Goal: Use online tool/utility: Utilize a website feature to perform a specific function

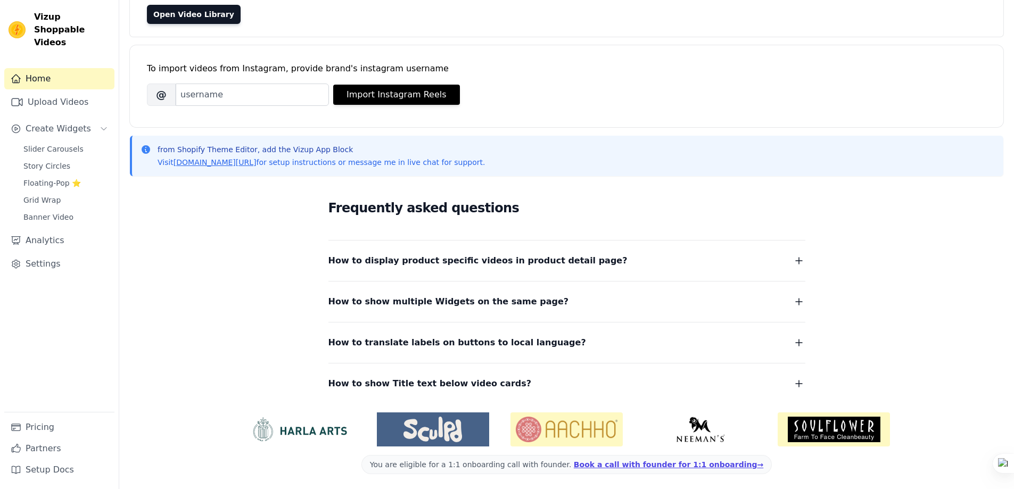
scroll to position [108, 0]
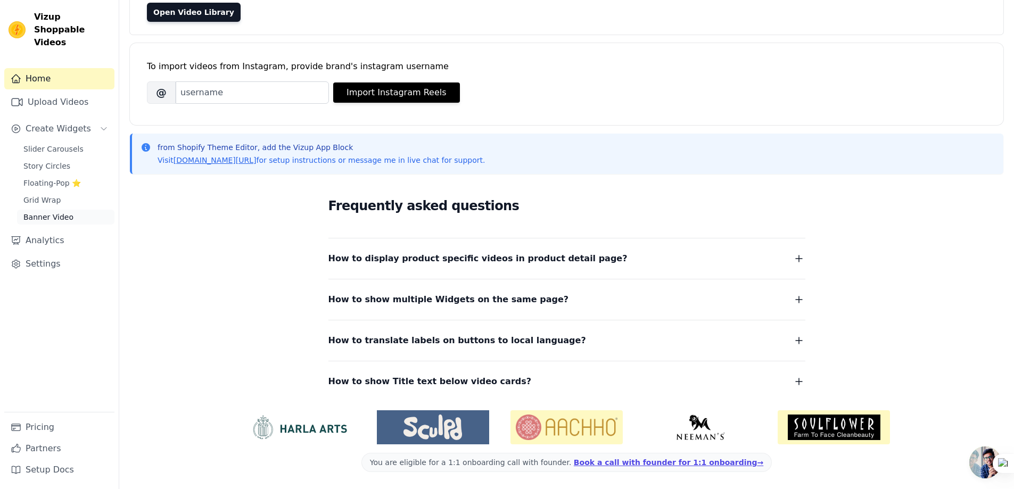
click at [43, 212] on span "Banner Video" at bounding box center [48, 217] width 50 height 11
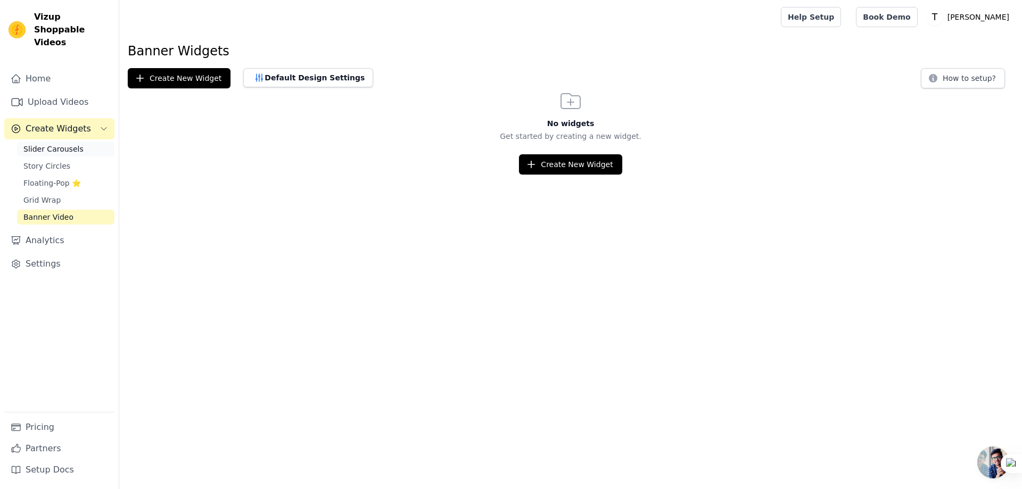
click at [48, 144] on span "Slider Carousels" at bounding box center [53, 149] width 60 height 11
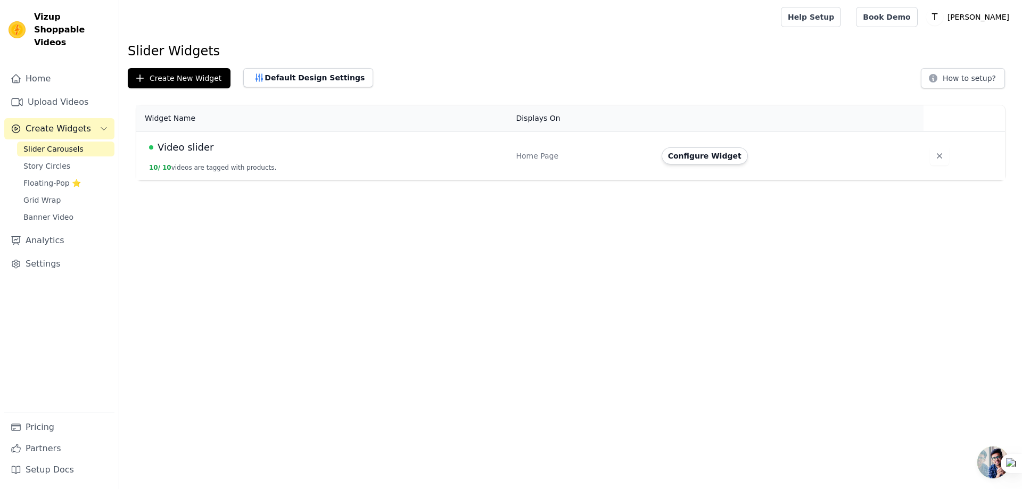
click at [532, 157] on div "Home Page" at bounding box center [582, 156] width 133 height 11
click at [541, 136] on td "Home Page" at bounding box center [582, 157] width 145 height 50
click at [322, 152] on div "Video slider" at bounding box center [326, 147] width 354 height 15
click at [547, 154] on div "Home Page" at bounding box center [582, 156] width 133 height 11
click at [173, 144] on span "Video slider" at bounding box center [186, 147] width 56 height 15
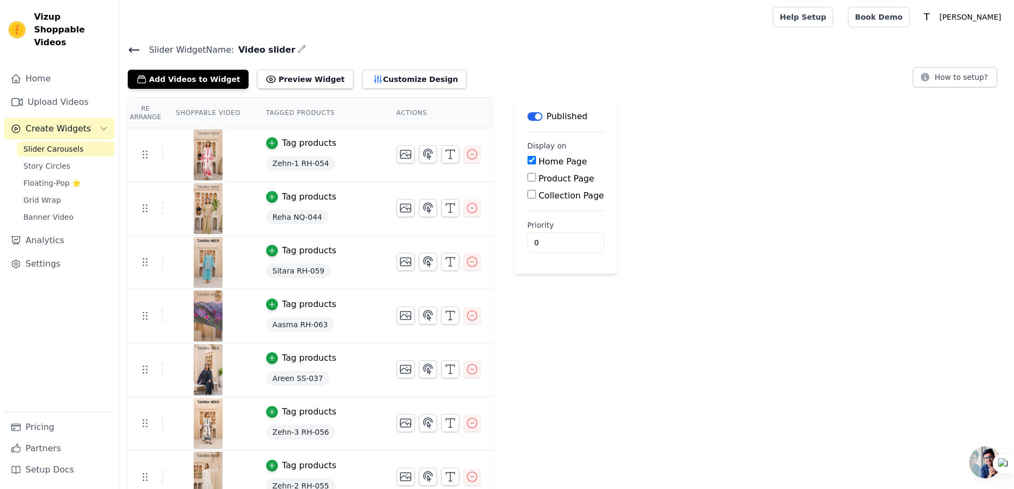
click at [528, 194] on input "Collection Page" at bounding box center [532, 194] width 9 height 9
checkbox input "true"
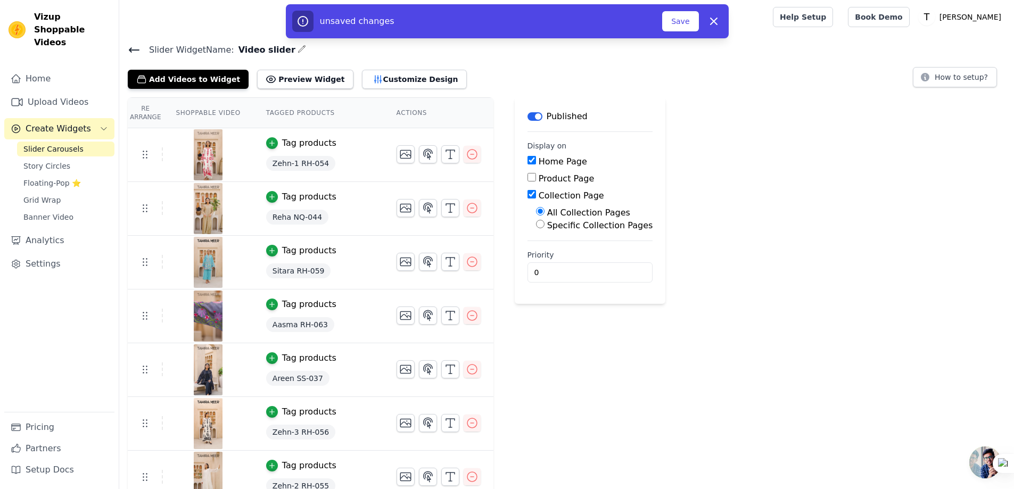
click at [536, 226] on input "Specific Collection Pages" at bounding box center [540, 224] width 9 height 9
radio input "true"
click at [536, 247] on button "Select Collection Pages" at bounding box center [586, 250] width 101 height 18
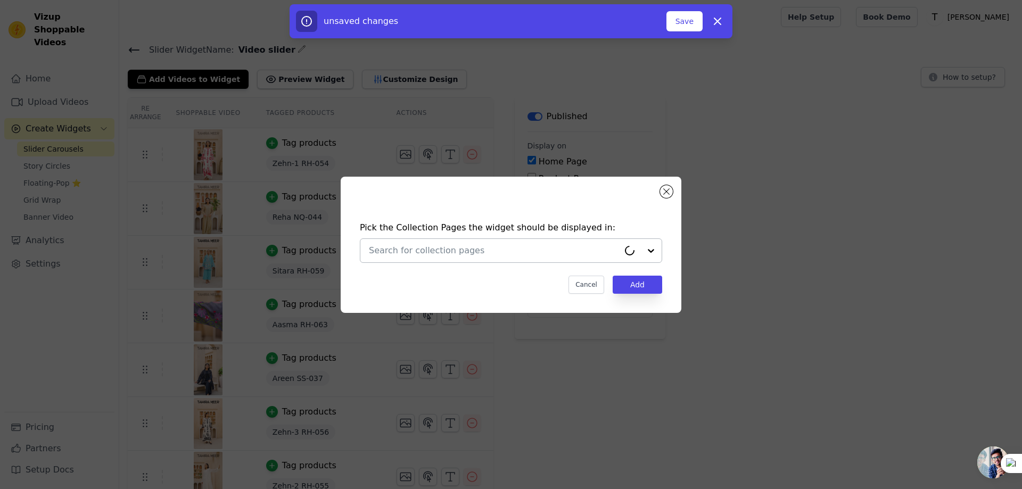
click at [650, 250] on div at bounding box center [640, 250] width 43 height 23
click at [480, 253] on input "text" at bounding box center [494, 250] width 250 height 13
click at [488, 243] on div at bounding box center [494, 250] width 250 height 23
type input "ra"
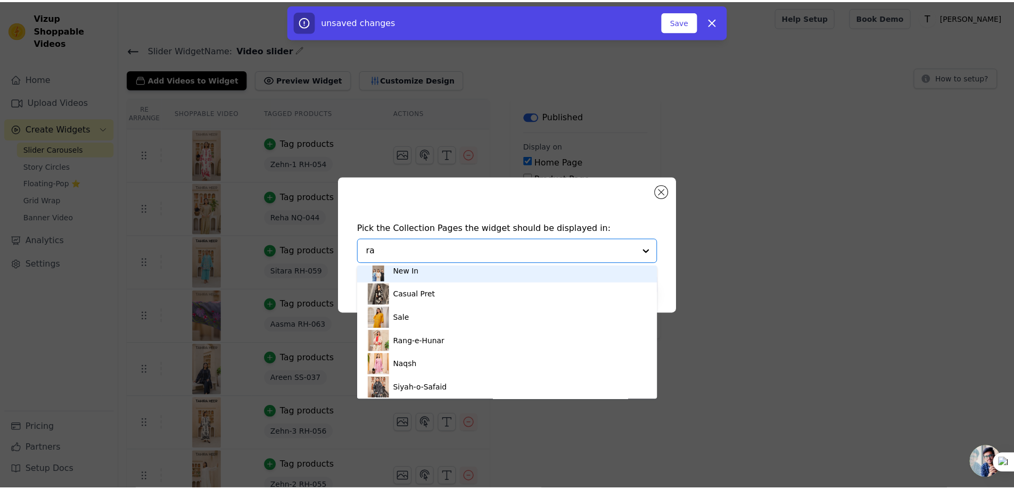
scroll to position [9, 0]
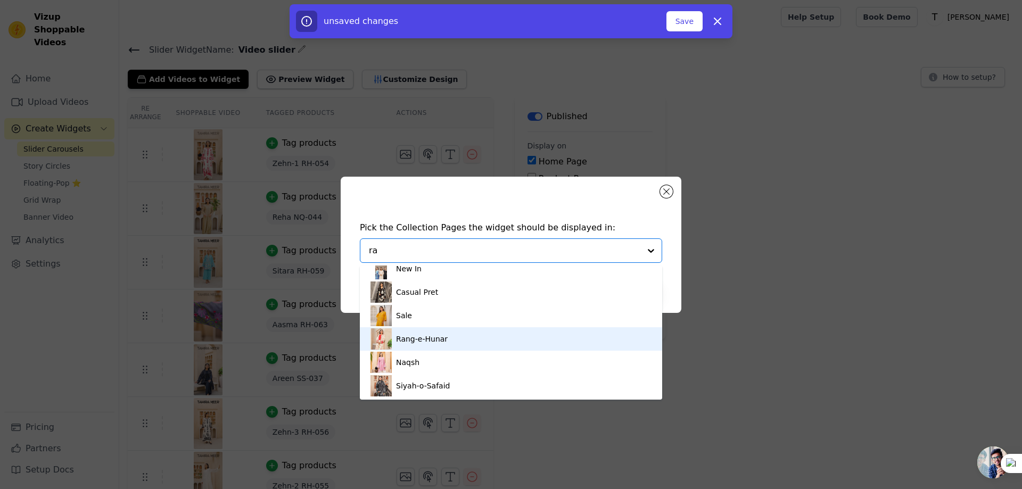
click at [436, 343] on div "Rang-e-Hunar" at bounding box center [422, 338] width 52 height 23
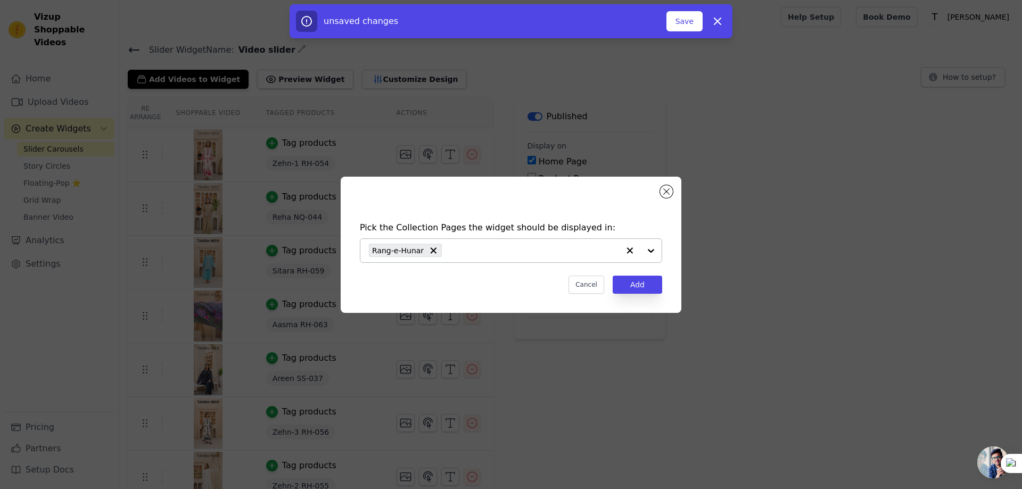
type input "s"
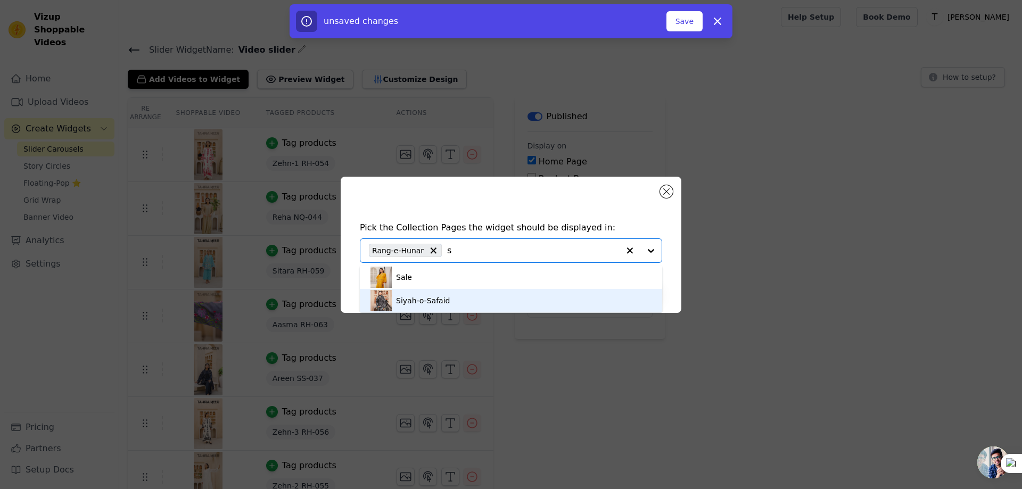
click at [440, 303] on div "Siyah-o-Safaid" at bounding box center [423, 300] width 54 height 23
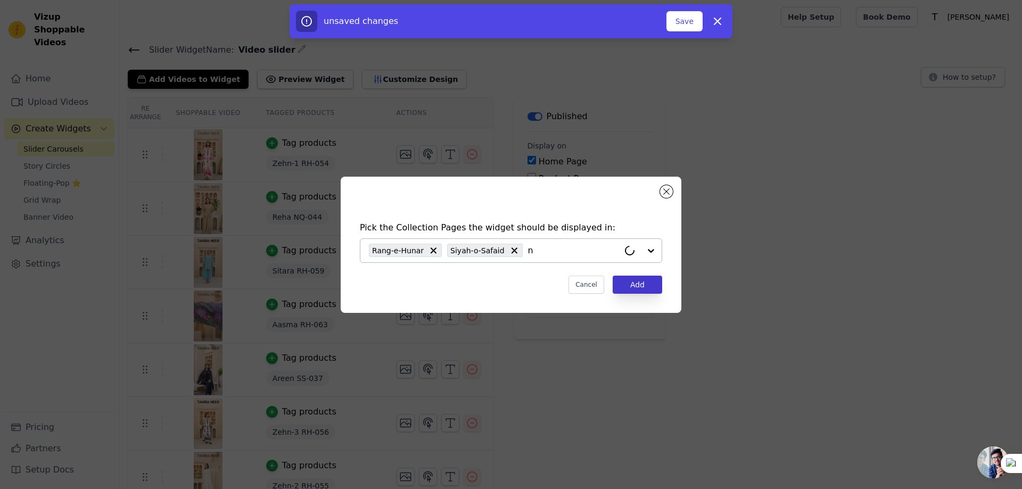
type input "na"
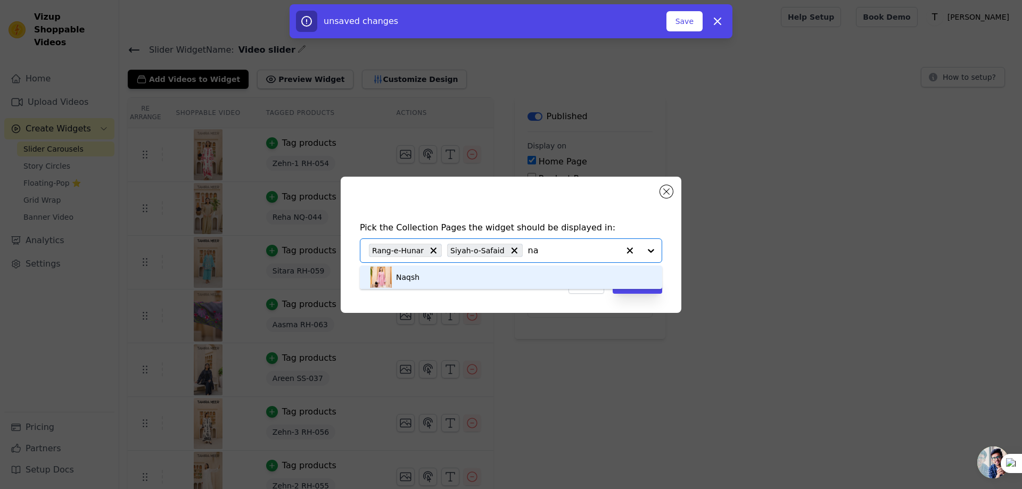
click at [409, 278] on div "Naqsh" at bounding box center [407, 277] width 23 height 23
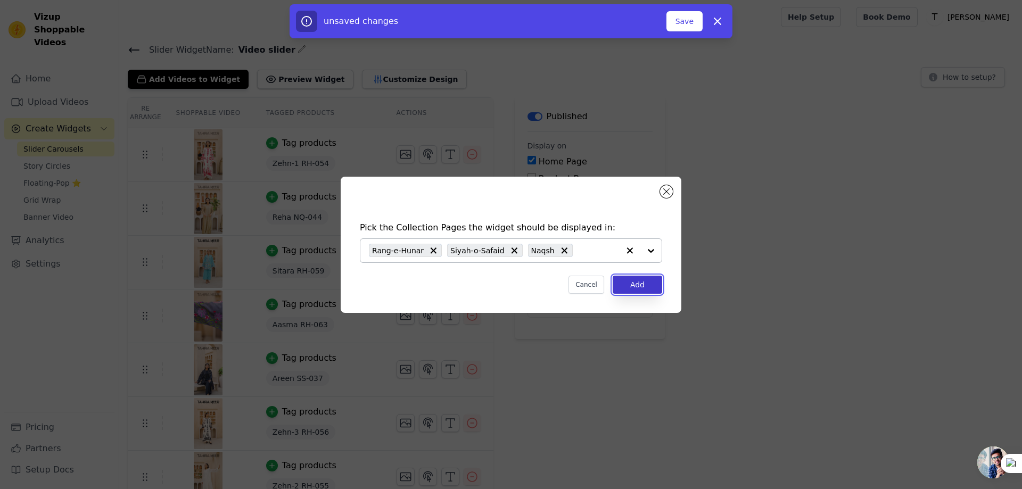
click at [634, 285] on button "Add" at bounding box center [638, 285] width 50 height 18
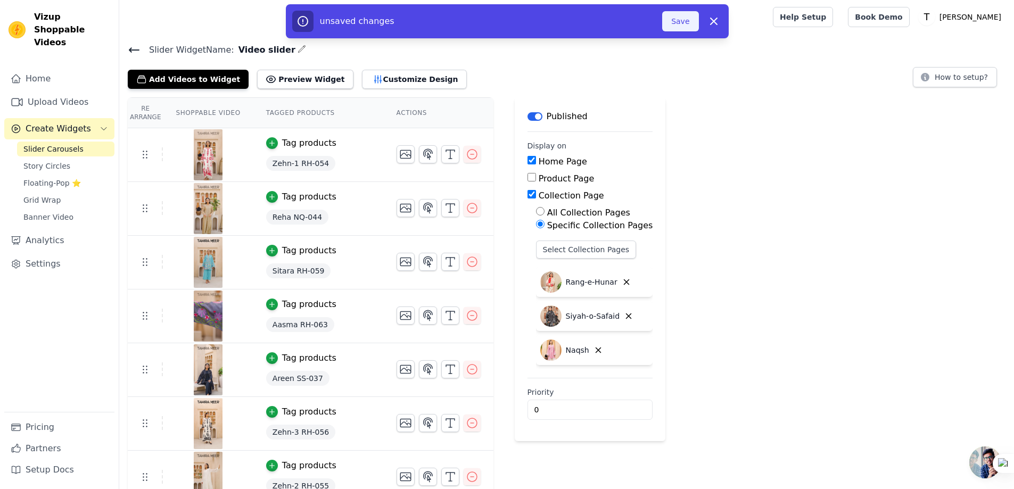
click at [683, 19] on button "Save" at bounding box center [680, 21] width 36 height 20
